Goal: Task Accomplishment & Management: Manage account settings

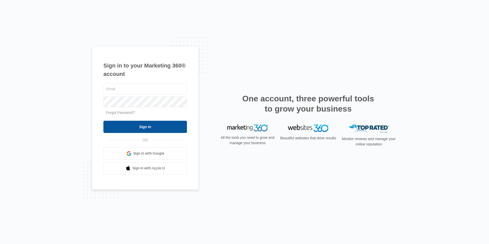
type input "alissa@regenivdrip.com"
click at [137, 125] on input "Sign In" at bounding box center [145, 127] width 84 height 12
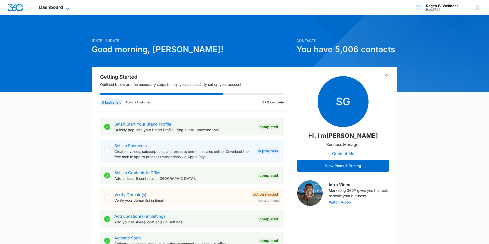
click at [67, 8] on icon at bounding box center [67, 9] width 6 height 6
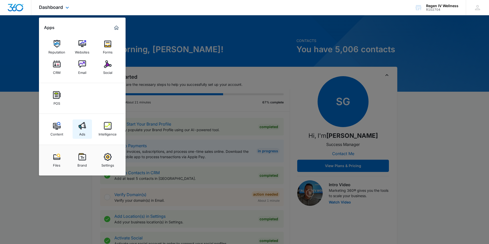
click at [79, 126] on img at bounding box center [82, 126] width 8 height 8
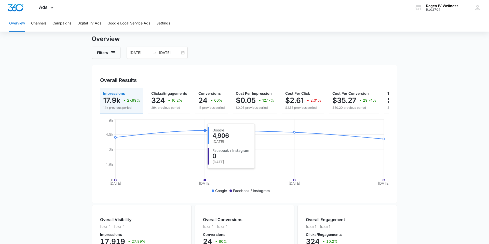
scroll to position [11, 0]
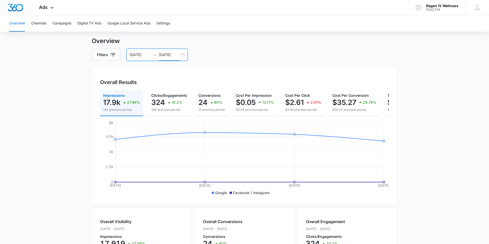
click at [159, 53] on input "[DATE]" at bounding box center [169, 55] width 21 height 6
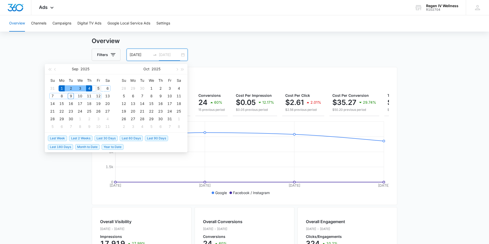
type input "[DATE]"
click at [98, 88] on div "5" at bounding box center [98, 88] width 6 height 6
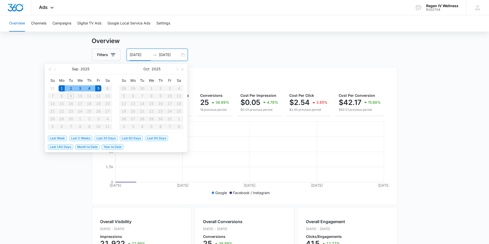
click at [98, 88] on div "5" at bounding box center [98, 88] width 6 height 6
type input "[DATE]"
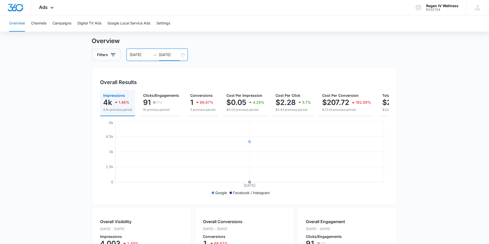
click at [166, 53] on input "[DATE]" at bounding box center [169, 55] width 21 height 6
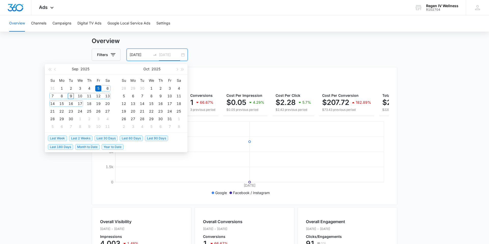
type input "[DATE]"
click at [70, 95] on div "9" at bounding box center [71, 96] width 6 height 6
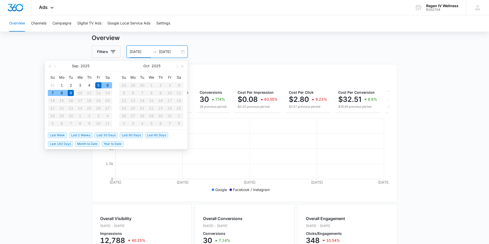
scroll to position [14, 0]
type input "[DATE]"
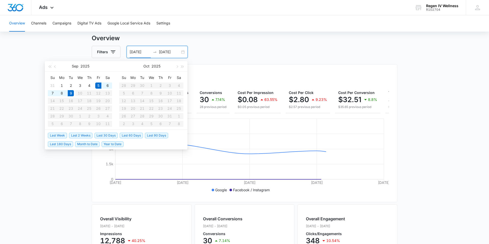
click at [283, 46] on div "Filters [DATE] [DATE]" at bounding box center [245, 52] width 306 height 12
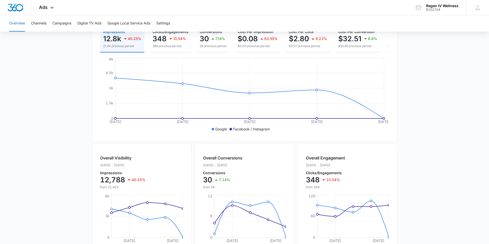
scroll to position [0, 0]
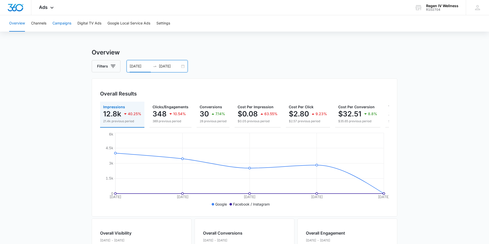
click at [63, 24] on button "Campaigns" at bounding box center [61, 23] width 19 height 16
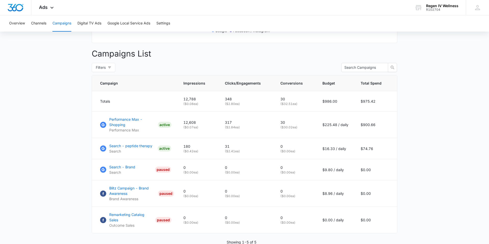
scroll to position [192, 0]
